Goal: Find specific page/section: Find specific page/section

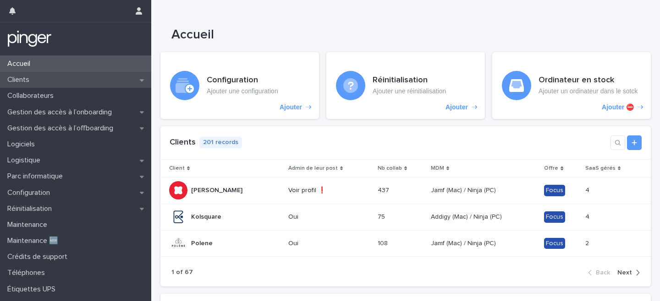
click at [78, 77] on div "Clients" at bounding box center [75, 80] width 151 height 16
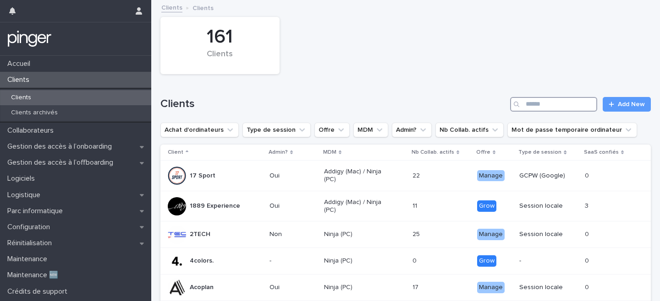
click at [558, 102] on input "Search" at bounding box center [553, 104] width 87 height 15
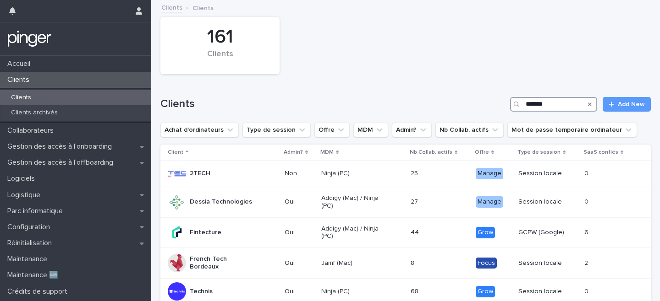
type input "*******"
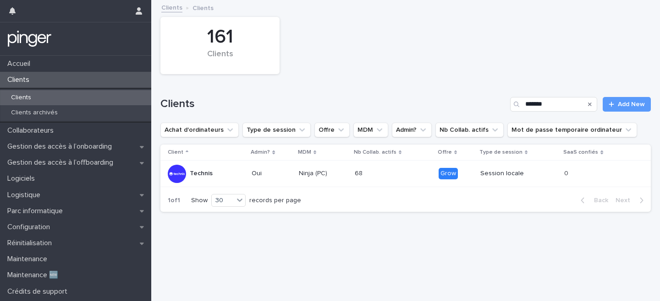
click at [262, 174] on p "Oui" at bounding box center [271, 174] width 39 height 8
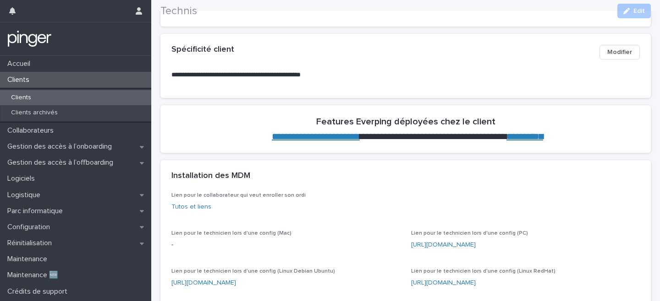
scroll to position [234, 0]
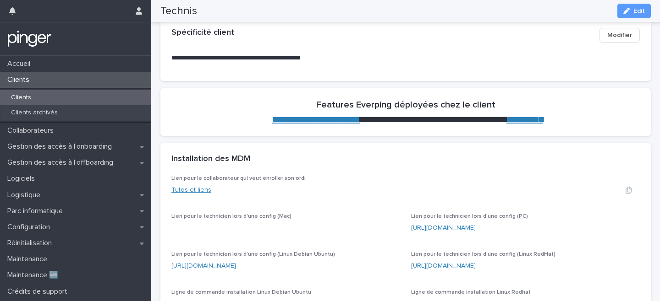
click at [199, 190] on link "Tutos et liens" at bounding box center [191, 190] width 40 height 6
